Goal: Find specific page/section: Find specific page/section

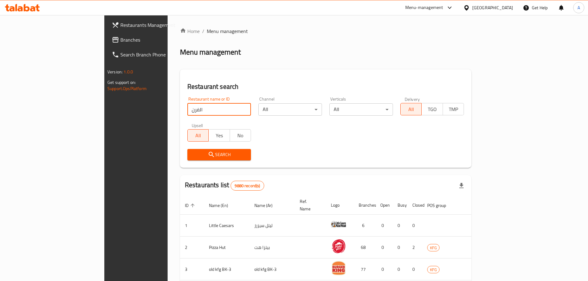
type input "الفرن"
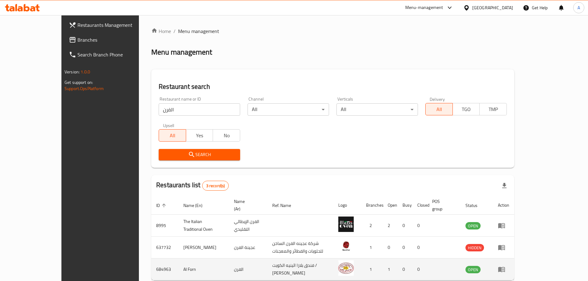
click at [151, 263] on td "684963" at bounding box center [164, 270] width 27 height 22
copy td "684963"
click at [179, 262] on td "Al Forn" at bounding box center [204, 270] width 50 height 22
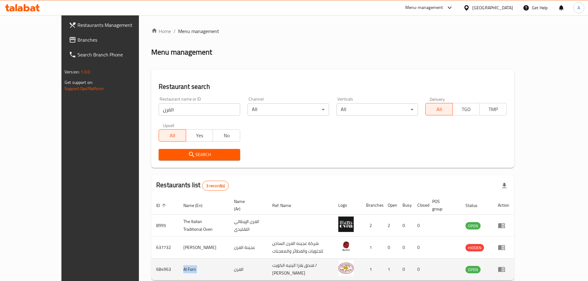
click at [179, 262] on td "Al Forn" at bounding box center [204, 270] width 50 height 22
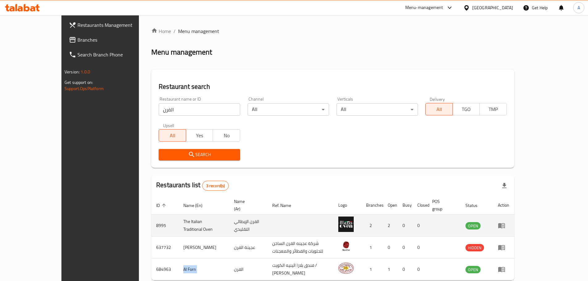
copy td "Al Forn"
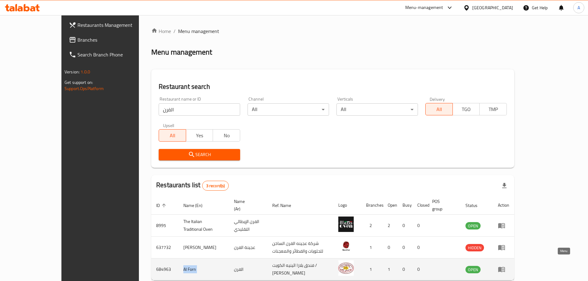
click at [505, 267] on icon "enhanced table" at bounding box center [501, 269] width 7 height 5
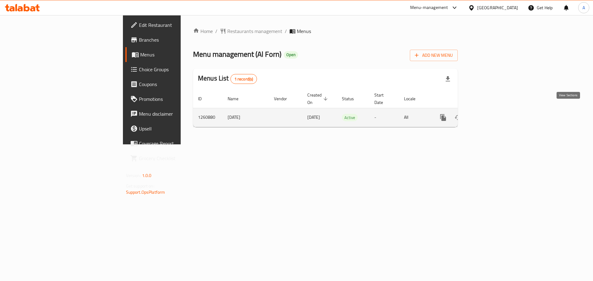
click at [491, 114] on icon "enhanced table" at bounding box center [487, 117] width 7 height 7
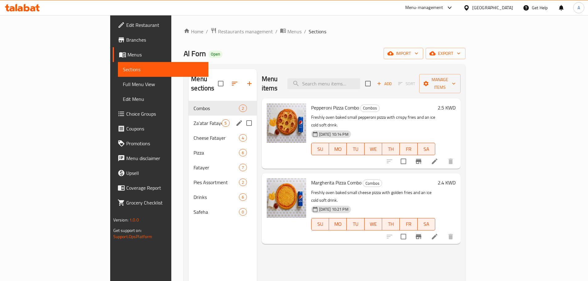
click at [189, 119] on div "Za’atar Fatayer 5" at bounding box center [223, 123] width 68 height 15
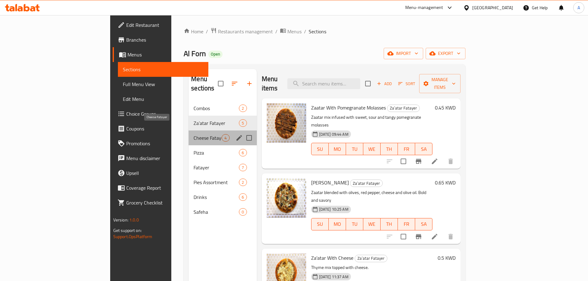
click at [194, 134] on span "Cheese Fatayer" at bounding box center [208, 137] width 28 height 7
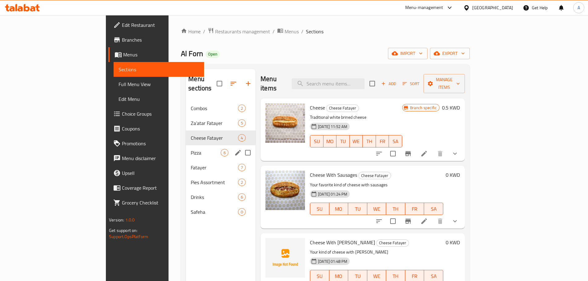
click at [186, 145] on div "Pizza 6" at bounding box center [221, 152] width 70 height 15
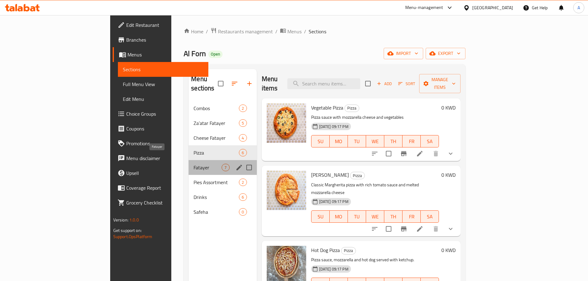
click at [194, 164] on span "Fatayer" at bounding box center [208, 167] width 28 height 7
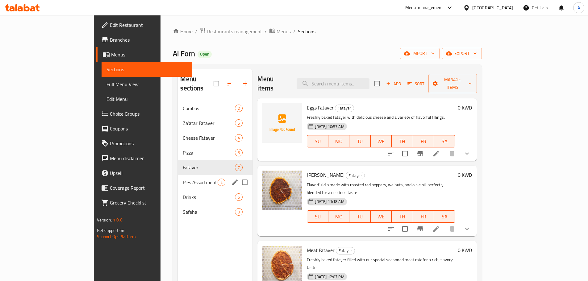
click at [178, 175] on div "Pies Assortment 2" at bounding box center [215, 182] width 75 height 15
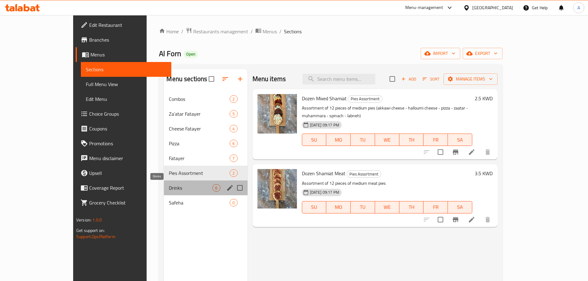
click at [169, 187] on span "Drinks" at bounding box center [191, 187] width 44 height 7
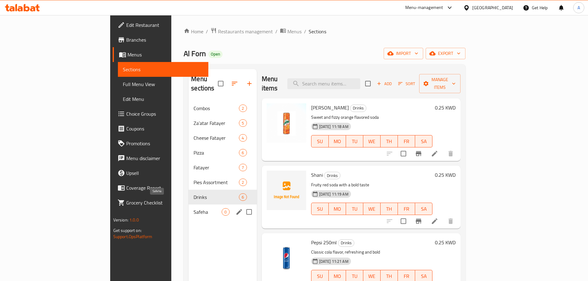
click at [194, 208] on span "Safeha" at bounding box center [208, 211] width 28 height 7
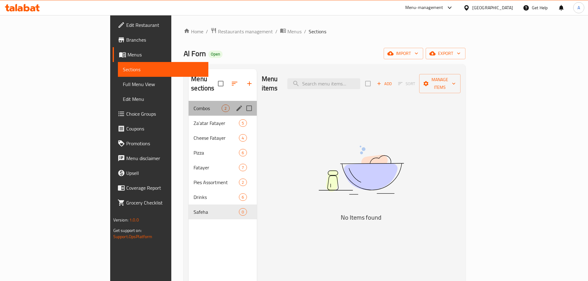
click at [189, 105] on div "Combos 2" at bounding box center [223, 108] width 68 height 15
